Goal: Task Accomplishment & Management: Complete application form

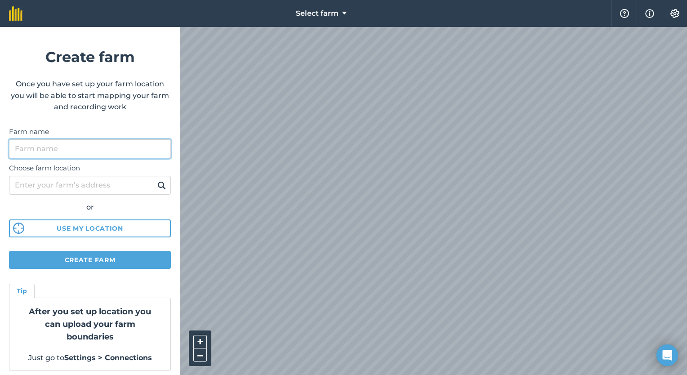
click at [69, 153] on input "Farm name" at bounding box center [90, 148] width 162 height 19
type input "Styr-Kraal Boerdery"
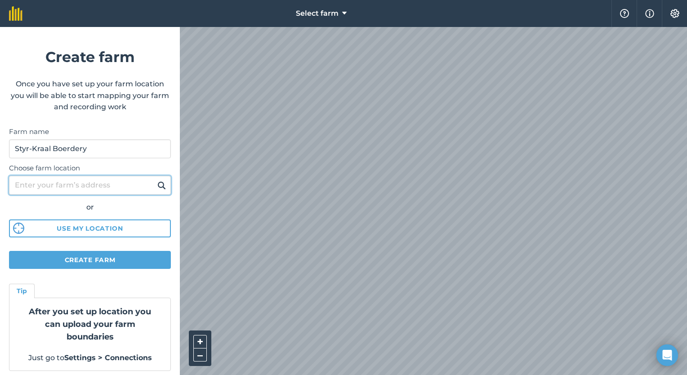
click at [104, 190] on input "Choose farm location" at bounding box center [90, 185] width 162 height 19
type input "Onseepkans, Norther Cape, South Africa"
click at [157, 184] on img at bounding box center [161, 185] width 9 height 11
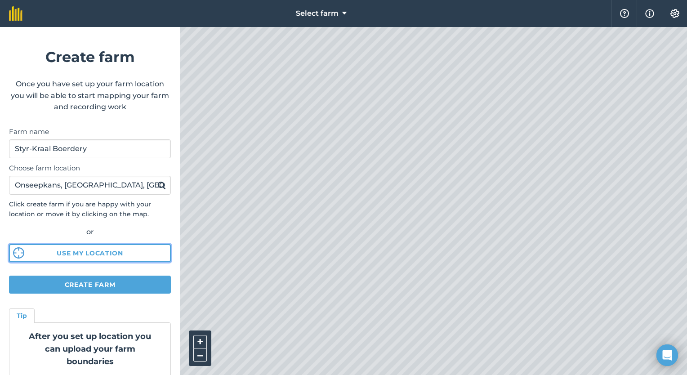
click at [96, 251] on button "Use my location" at bounding box center [90, 253] width 162 height 18
click at [63, 250] on button "Use my location" at bounding box center [90, 253] width 162 height 18
click at [157, 185] on img at bounding box center [161, 185] width 9 height 11
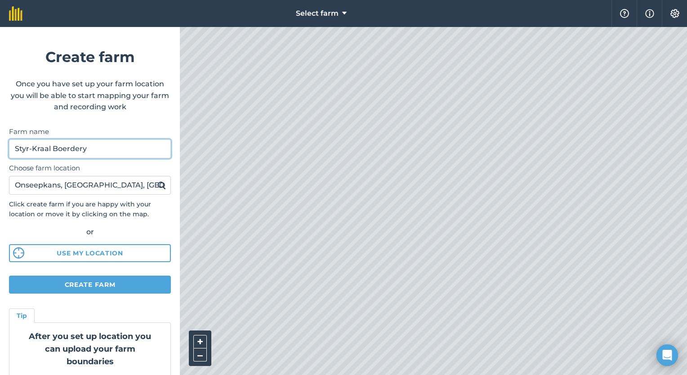
click at [100, 149] on input "Styr-Kraal Boerdery" at bounding box center [90, 148] width 162 height 19
type input "S"
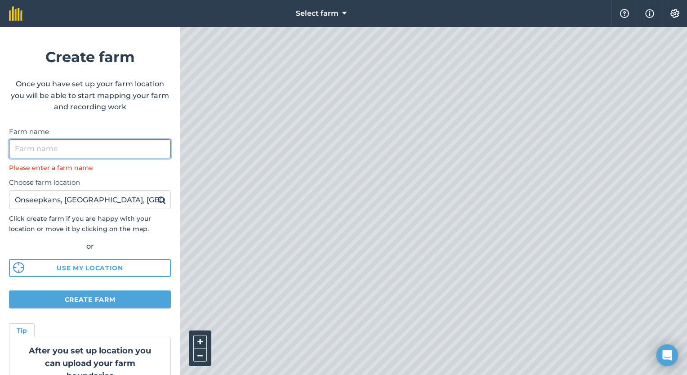
type input "k"
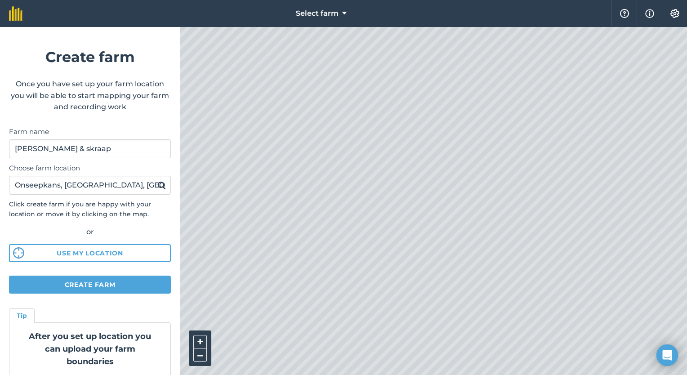
click at [157, 183] on img at bounding box center [161, 185] width 9 height 11
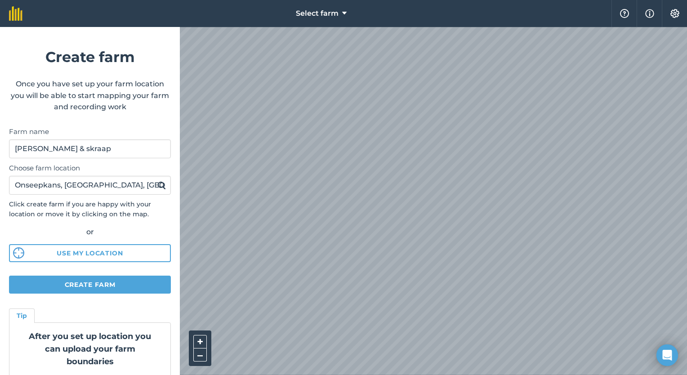
click at [331, 374] on html "Select farm Help Info Settings Create farm Once you have set up your farm locat…" at bounding box center [343, 187] width 687 height 375
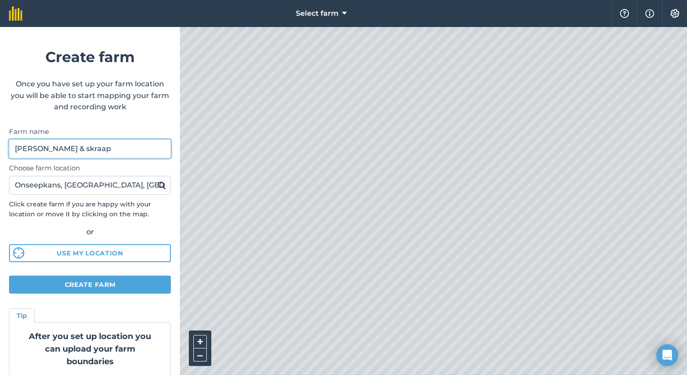
click at [80, 148] on input "raap & skraap" at bounding box center [90, 148] width 162 height 19
type input "r"
type input "styr-kraal boerdery"
click at [157, 184] on img at bounding box center [161, 185] width 9 height 11
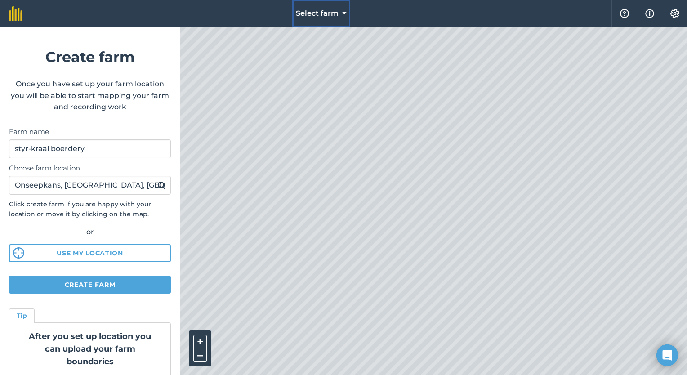
click at [322, 12] on span "Select farm" at bounding box center [317, 13] width 43 height 11
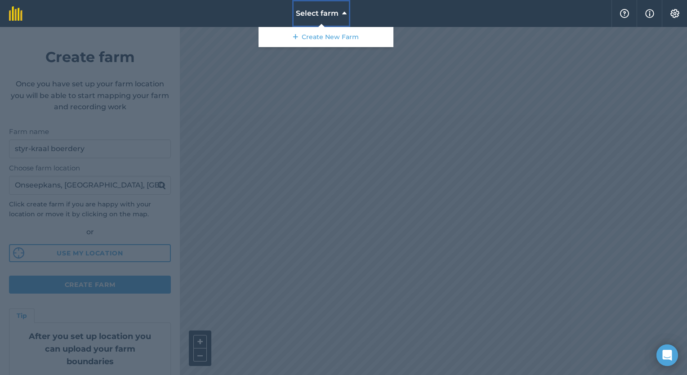
click at [321, 12] on span "Select farm" at bounding box center [317, 13] width 43 height 11
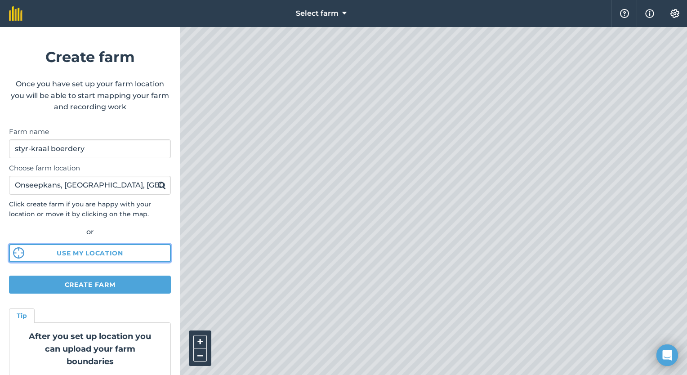
click at [18, 253] on img at bounding box center [18, 252] width 11 height 11
